Goal: Task Accomplishment & Management: Manage account settings

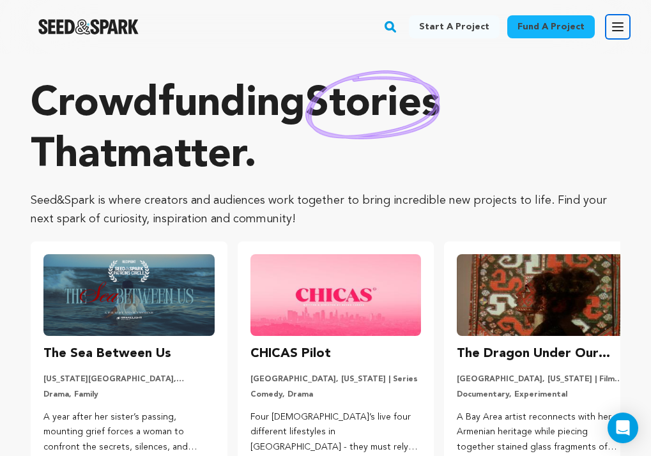
click at [613, 23] on icon "button" at bounding box center [618, 27] width 10 height 8
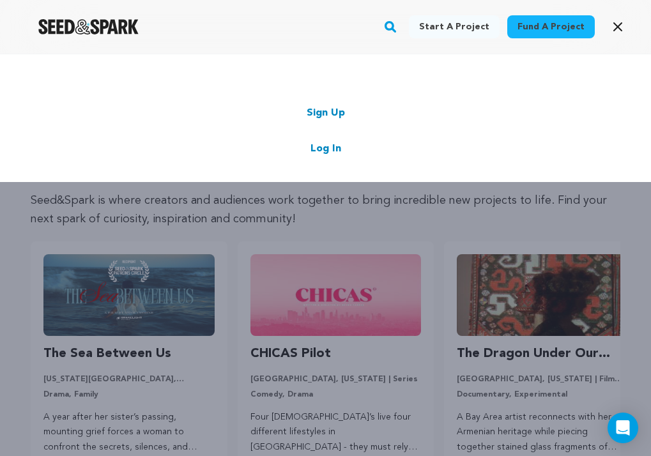
click at [317, 144] on link "Log In" at bounding box center [326, 148] width 31 height 15
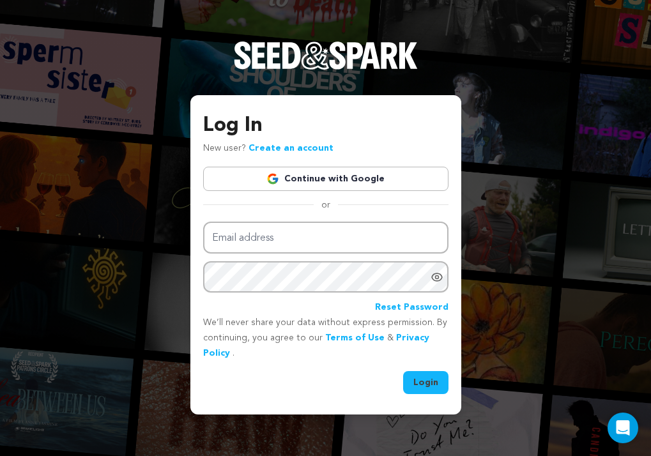
click at [327, 170] on link "Continue with Google" at bounding box center [325, 179] width 245 height 24
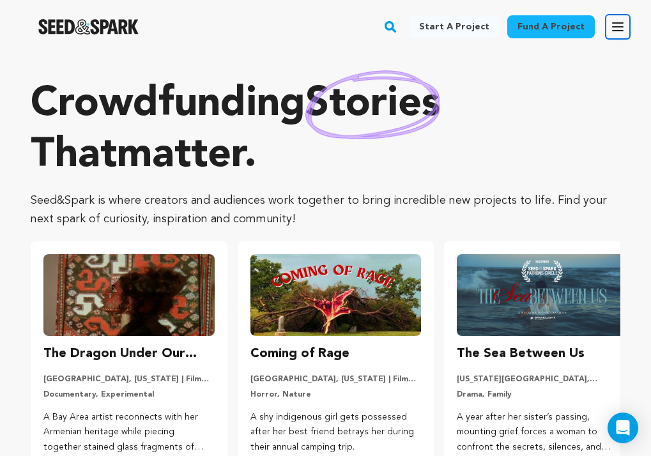
click at [607, 29] on button "Open main menu" at bounding box center [618, 27] width 26 height 26
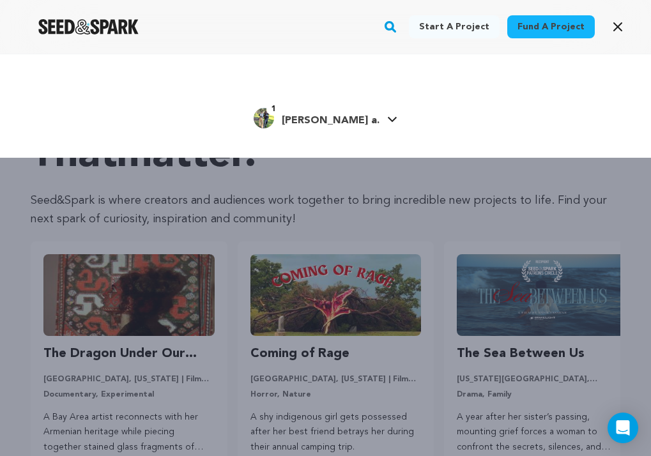
click at [342, 122] on span "[PERSON_NAME] a." at bounding box center [331, 121] width 98 height 10
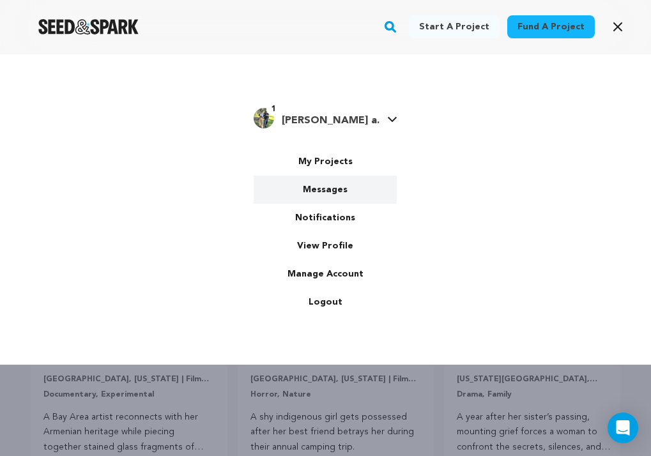
click at [329, 184] on link "Messages" at bounding box center [325, 190] width 143 height 28
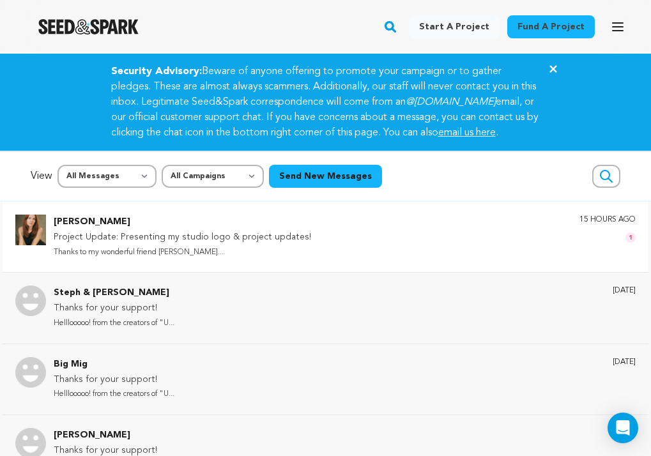
click at [526, 260] on div "[PERSON_NAME] Project Update: Presenting my studio logo & project updates! Than…" at bounding box center [345, 237] width 582 height 45
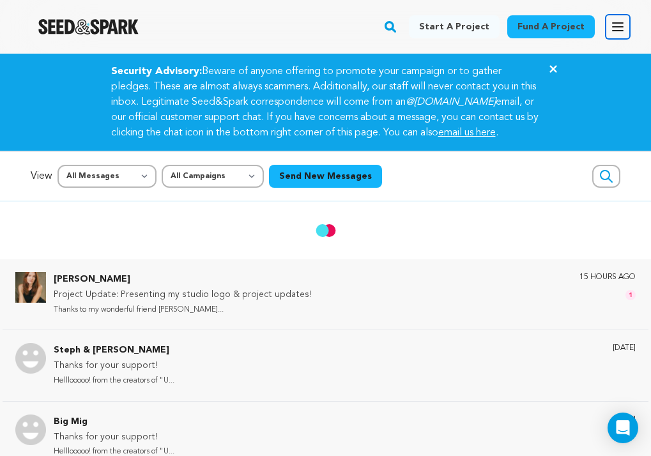
click at [616, 33] on icon "button" at bounding box center [618, 26] width 15 height 15
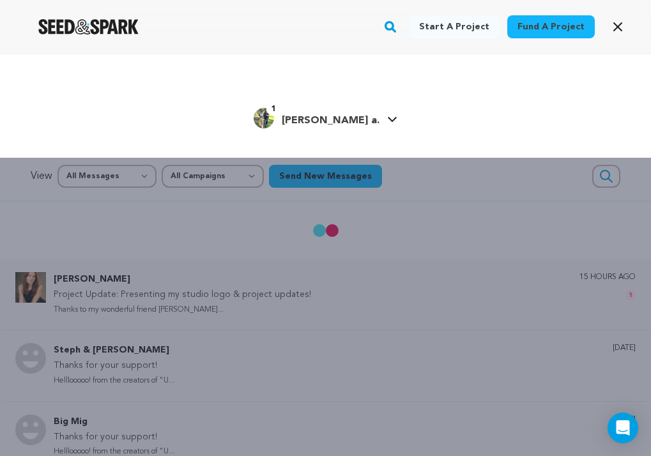
click at [284, 299] on div "Start a project Fund a project 1" at bounding box center [325, 282] width 651 height 456
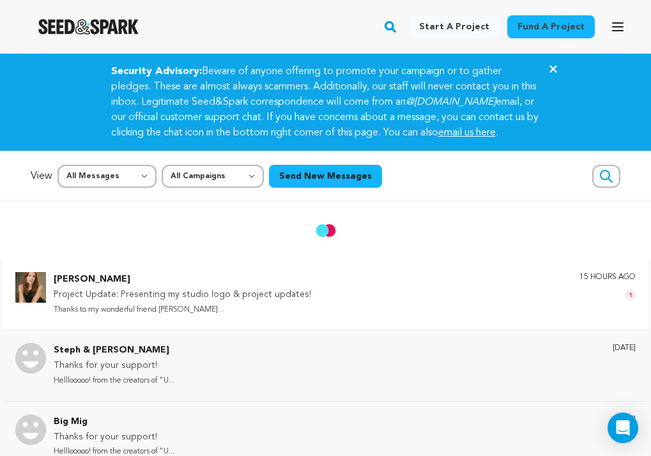
click at [298, 303] on p "Project Update: Presenting my studio logo & project updates!" at bounding box center [183, 295] width 258 height 15
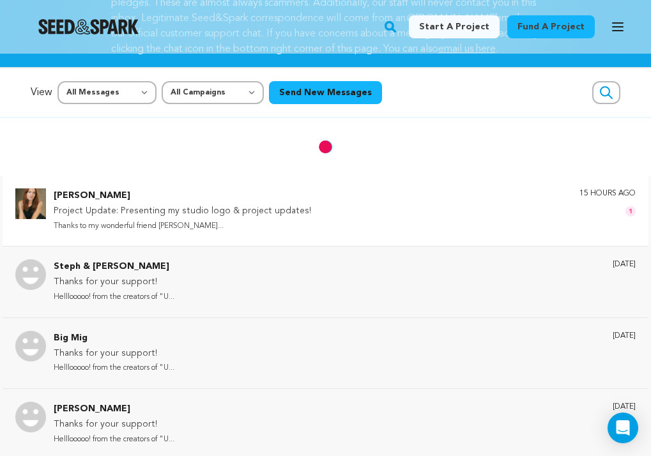
scroll to position [114, 0]
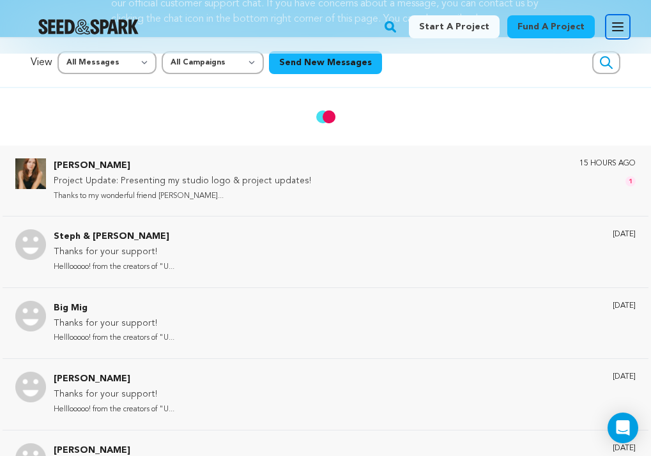
click at [623, 18] on button "Open main menu" at bounding box center [618, 27] width 26 height 26
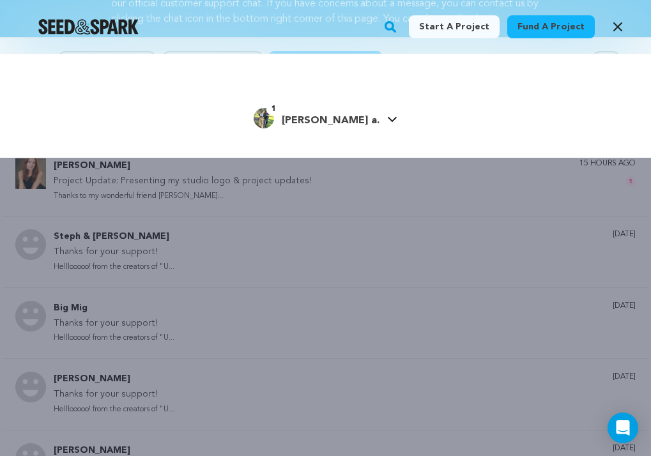
click at [311, 104] on div "Start a project Fund a project 1" at bounding box center [325, 106] width 651 height 104
click at [315, 132] on div "1 Ray Morgan a." at bounding box center [326, 118] width 144 height 27
click at [312, 120] on span "[PERSON_NAME] a." at bounding box center [331, 121] width 98 height 10
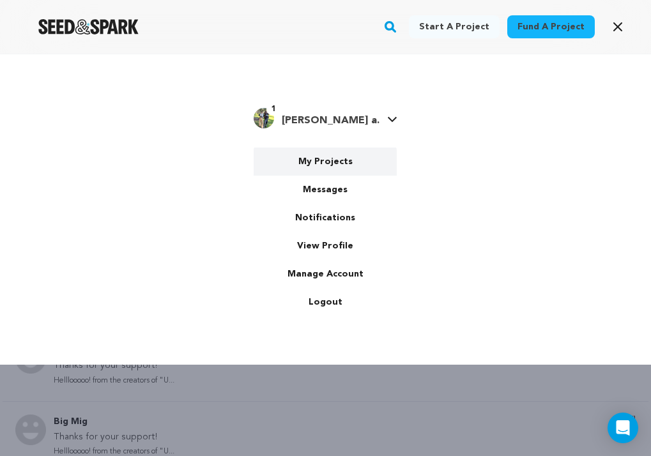
click at [320, 165] on link "My Projects" at bounding box center [325, 162] width 143 height 28
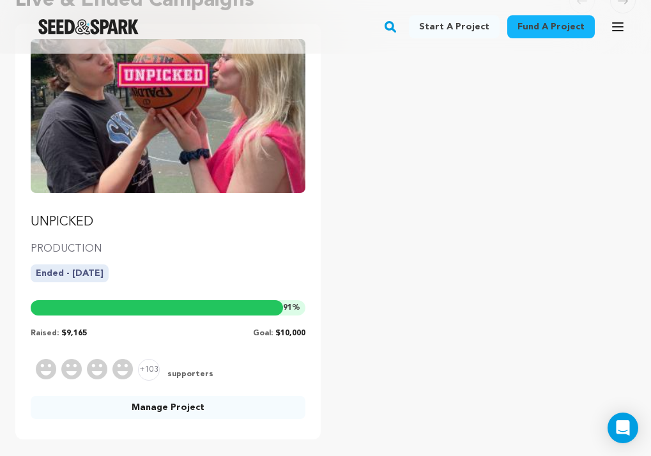
scroll to position [228, 0]
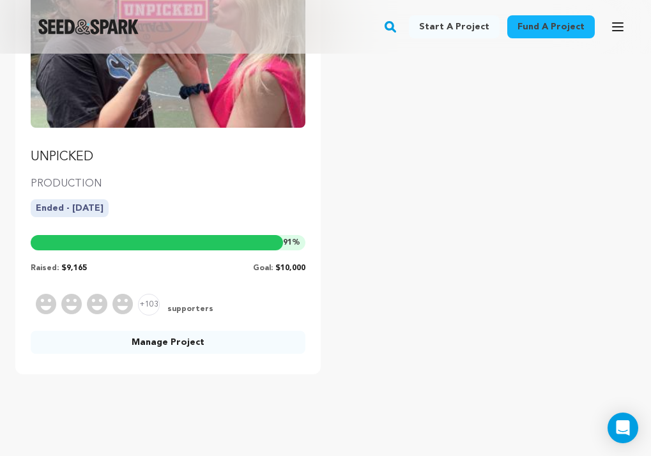
click at [190, 350] on link "Manage Project" at bounding box center [168, 342] width 275 height 23
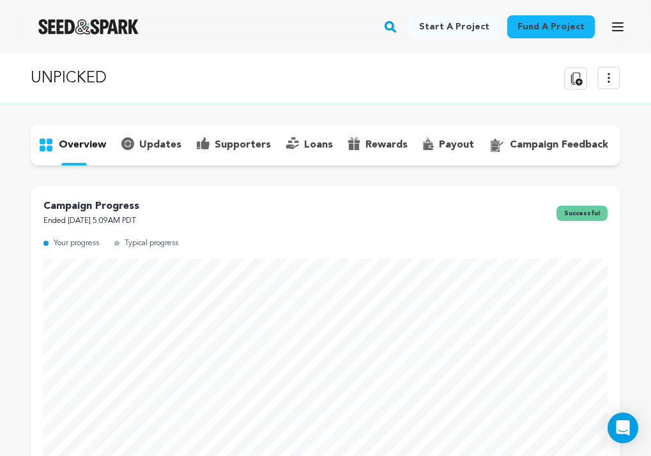
click at [220, 146] on p "supporters" at bounding box center [243, 144] width 56 height 15
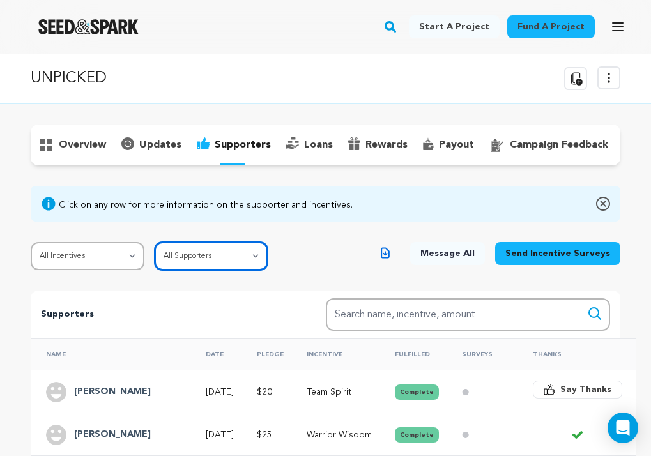
click at [217, 251] on select "All Supporters Survey not sent Survey incomplete Survey complete Incentive not …" at bounding box center [212, 256] width 114 height 28
select select "pledge_incomplete"
click at [155, 242] on select "All Supporters Survey not sent Survey incomplete Survey complete Incentive not …" at bounding box center [212, 256] width 114 height 28
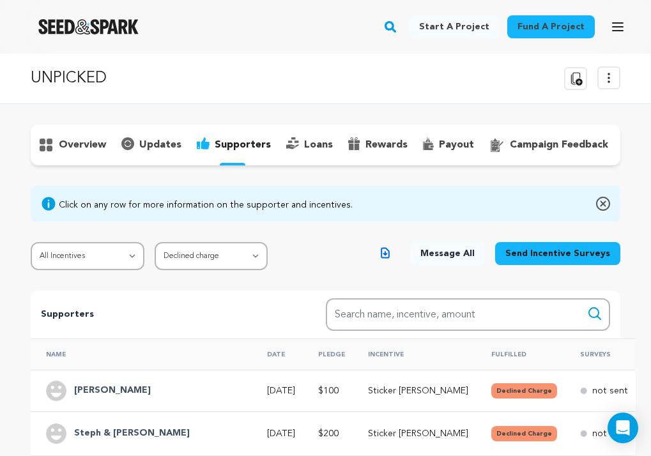
click at [462, 144] on p "payout" at bounding box center [456, 144] width 35 height 15
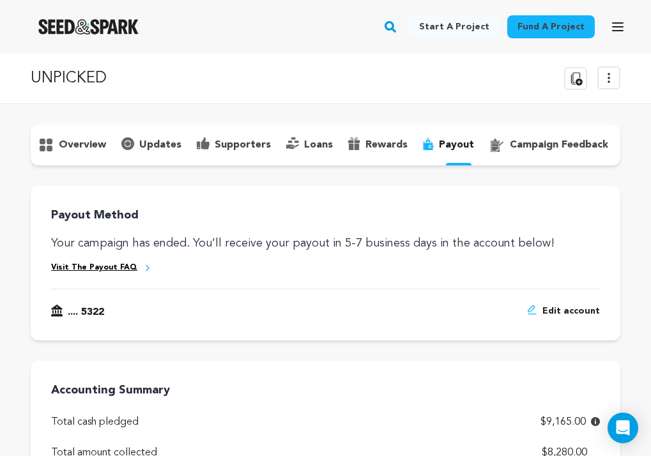
click at [222, 152] on p "supporters" at bounding box center [243, 144] width 56 height 15
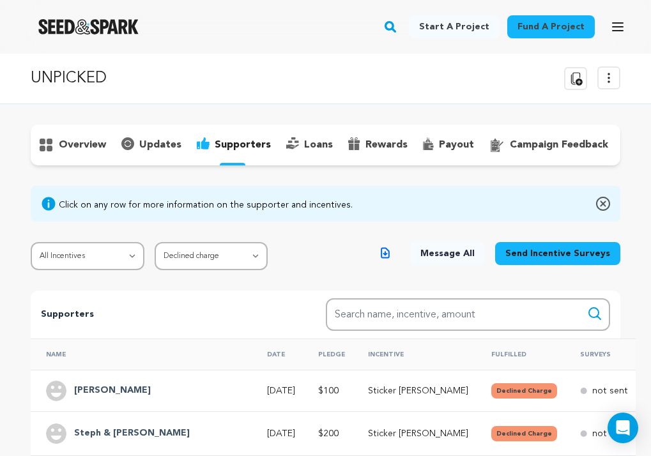
click at [73, 388] on div "[PERSON_NAME]" at bounding box center [112, 391] width 92 height 20
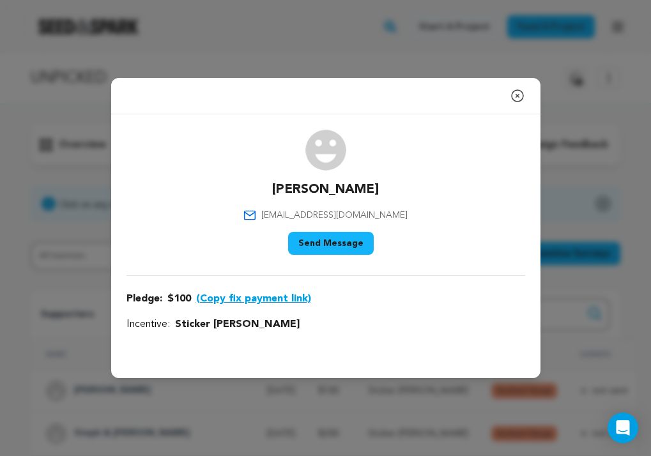
click at [81, 341] on div "Close modal [PERSON_NAME] [EMAIL_ADDRESS][DOMAIN_NAME] $100" at bounding box center [325, 228] width 651 height 456
click at [517, 93] on icon "button" at bounding box center [517, 95] width 15 height 15
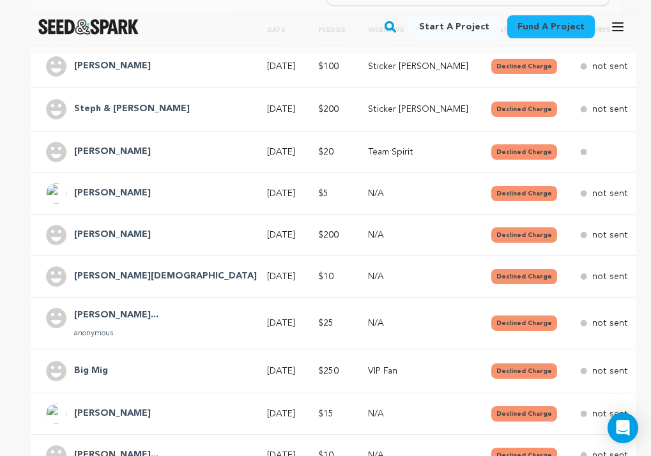
scroll to position [322, 0]
